Goal: Information Seeking & Learning: Learn about a topic

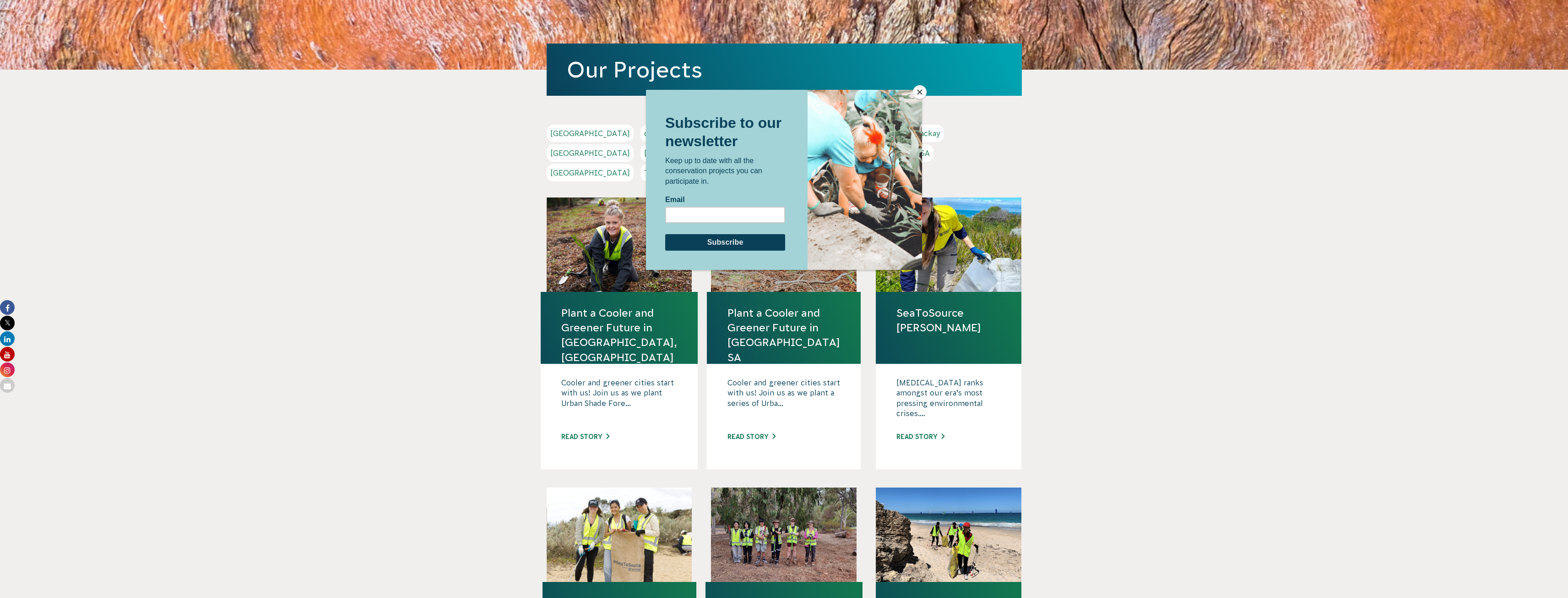
scroll to position [46, 0]
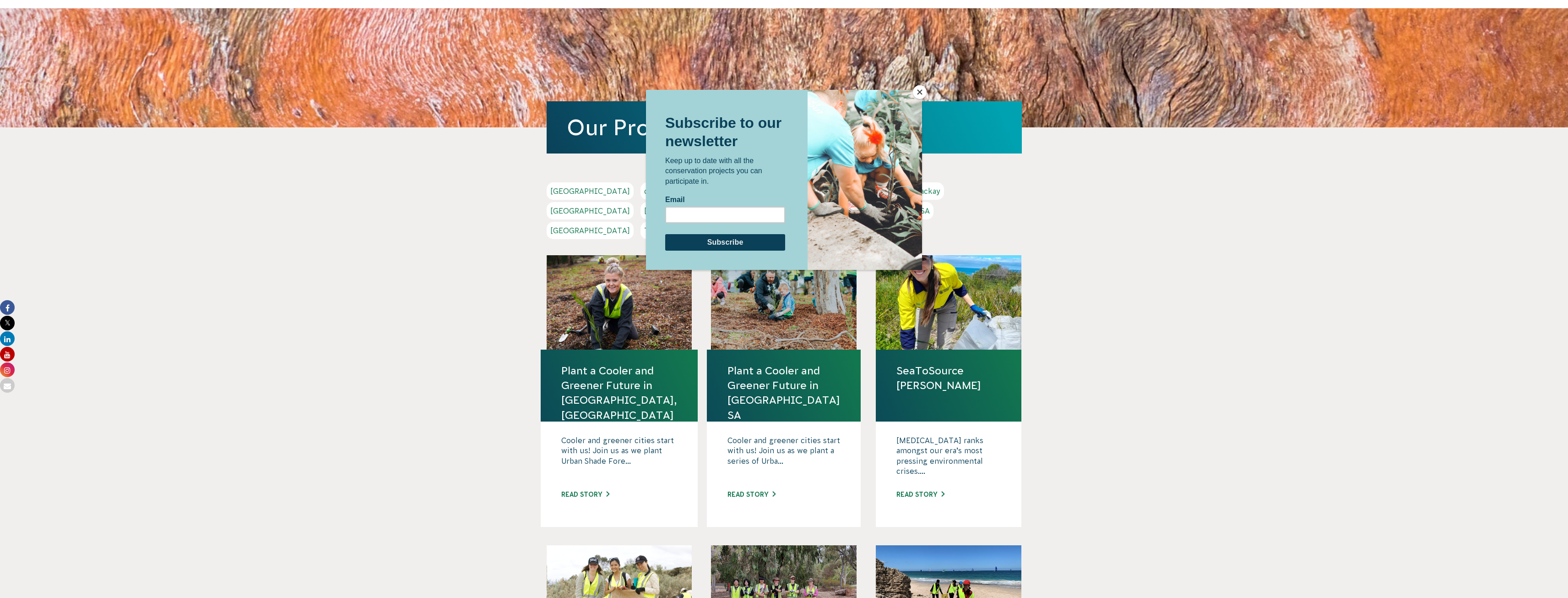
click at [919, 90] on button "Close" at bounding box center [920, 92] width 14 height 14
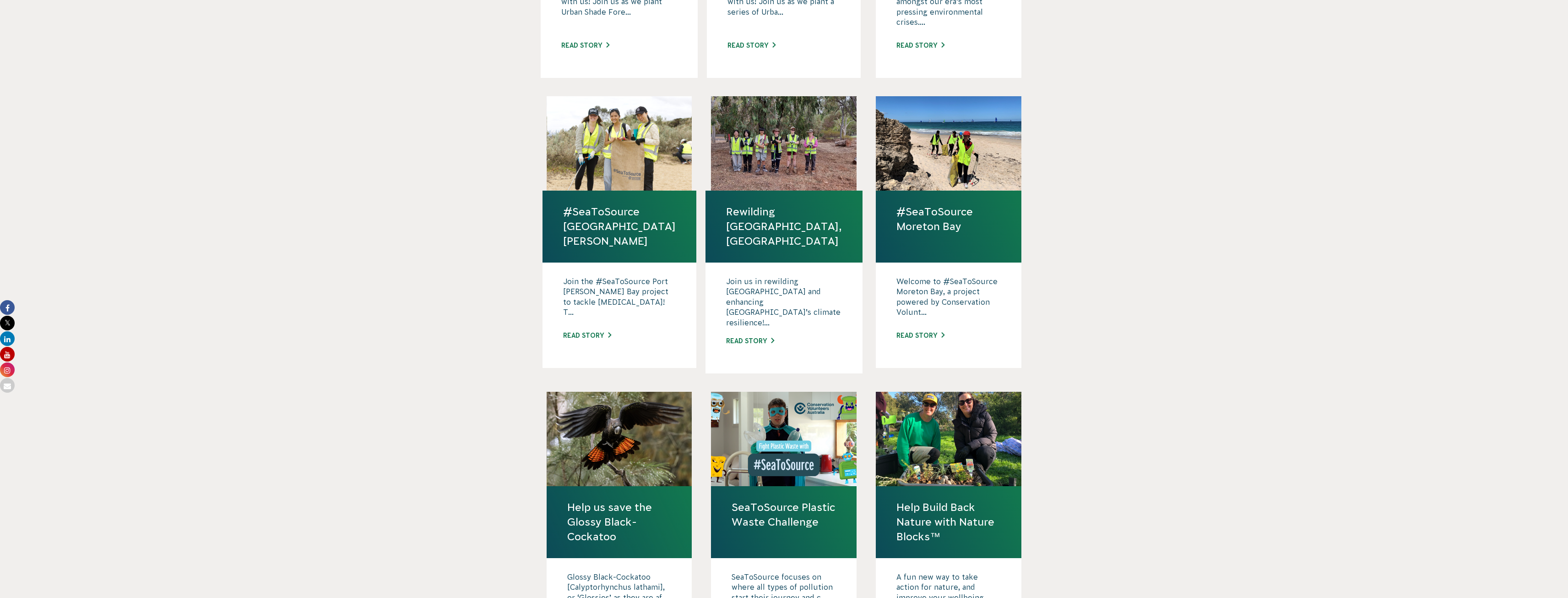
scroll to position [596, 0]
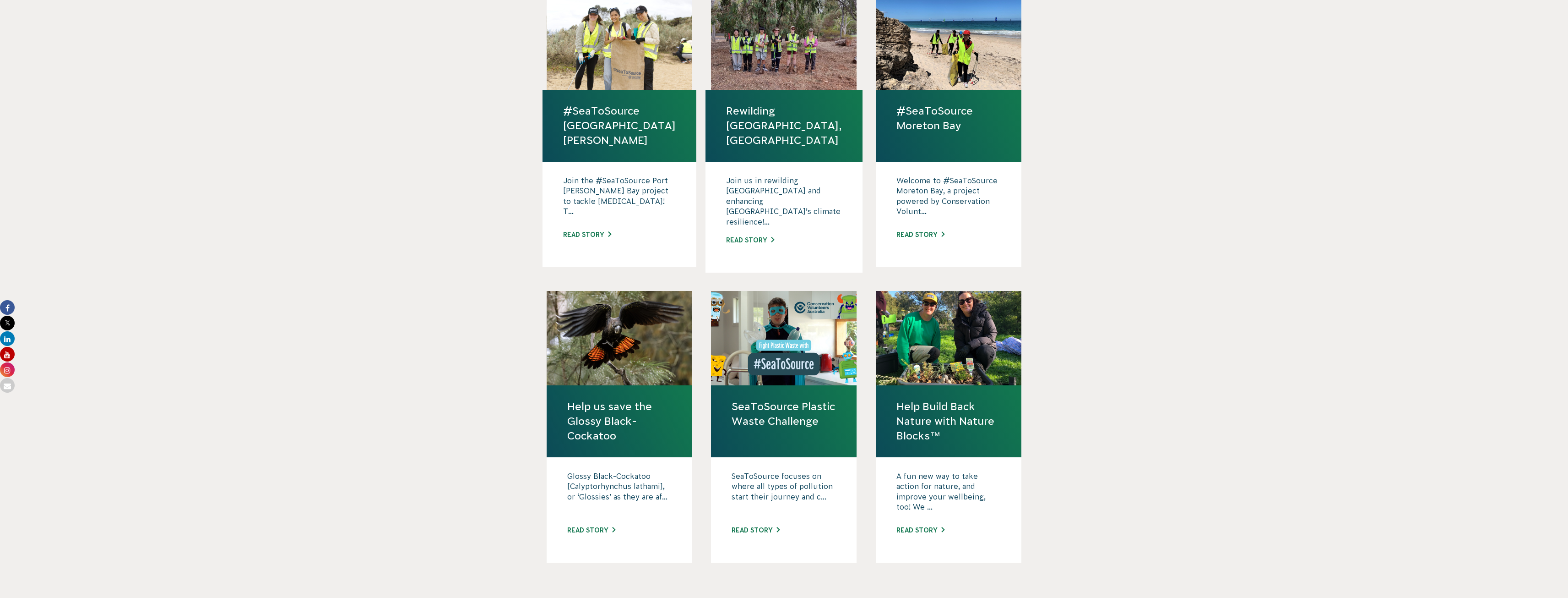
click at [444, 303] on body "About Us Our Priorities Reconciliation Impact Our Board Our People Careers CVA …" at bounding box center [784, 267] width 1568 height 1726
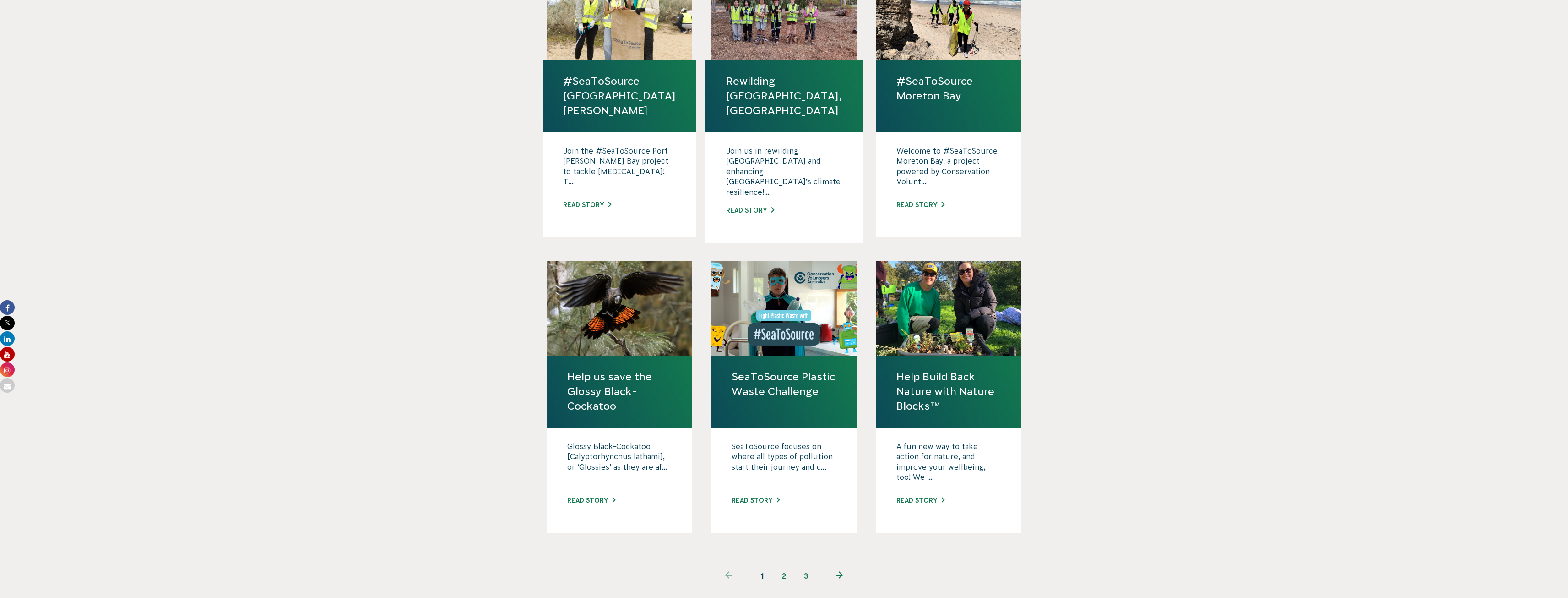
scroll to position [641, 0]
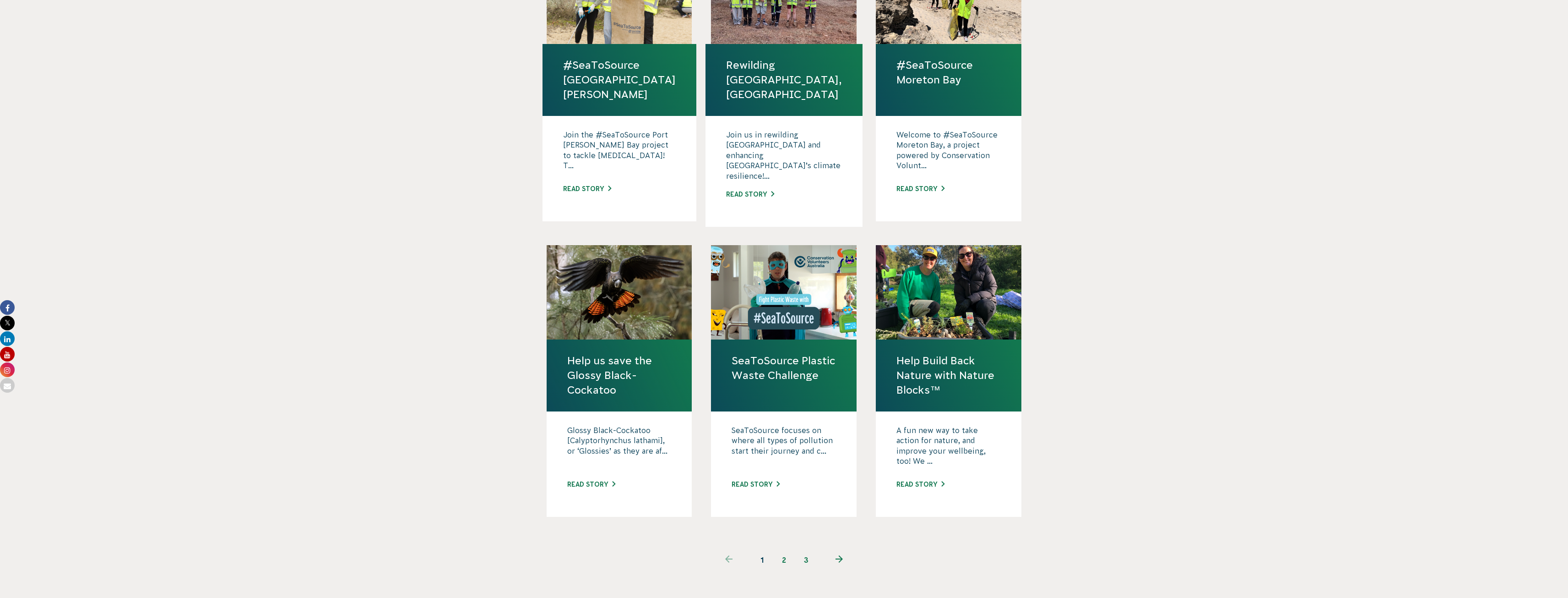
click at [838, 555] on icon "Next page" at bounding box center [839, 559] width 7 height 7
